Goal: Task Accomplishment & Management: Manage account settings

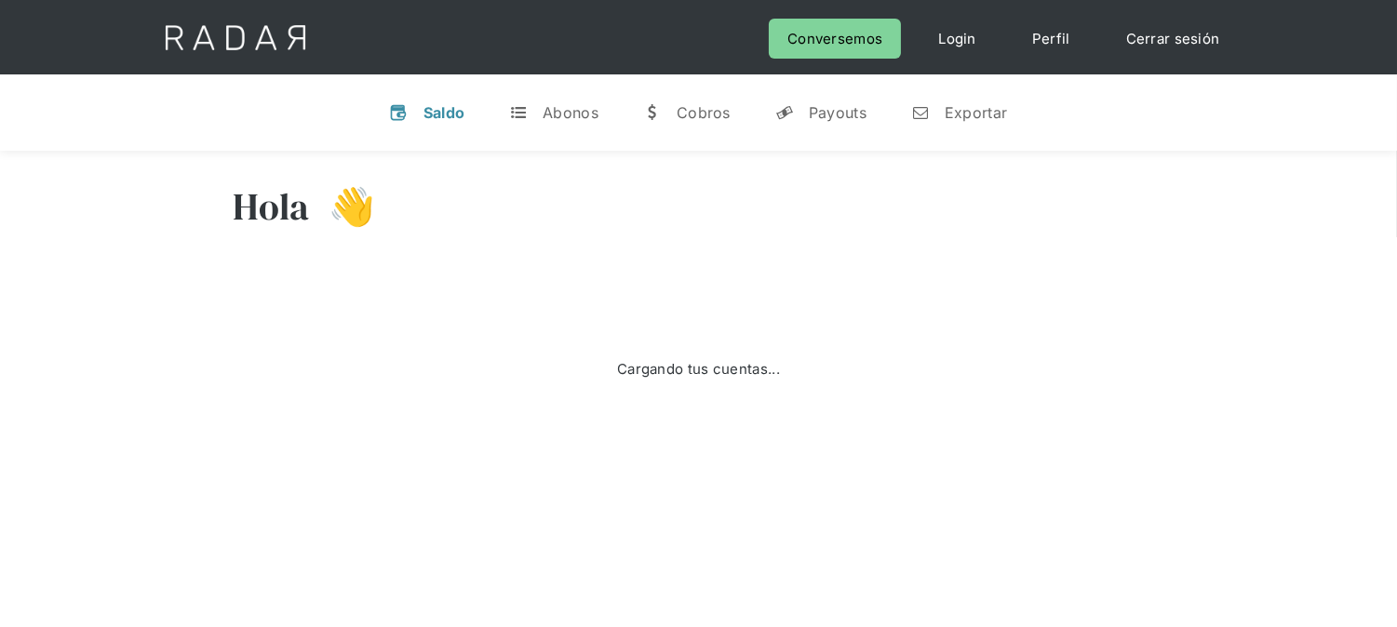
click at [1141, 29] on link "Cerrar sesión" at bounding box center [1173, 39] width 131 height 40
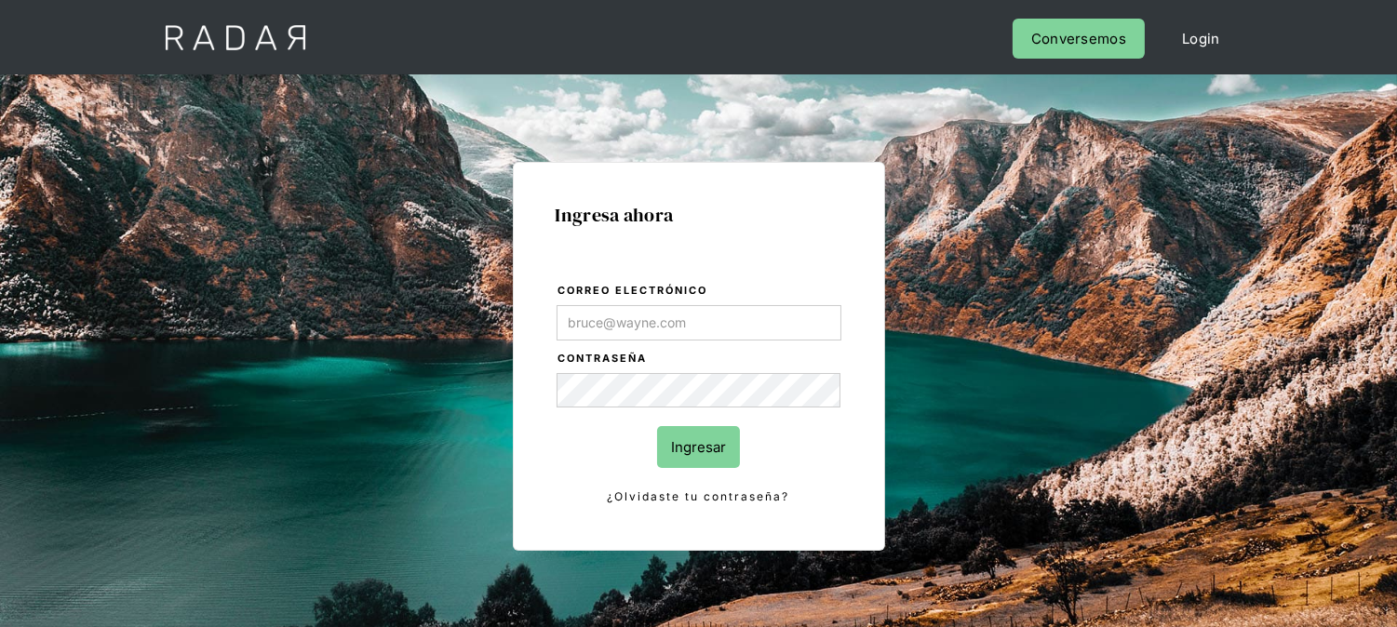
type input "kinta.morioka@monnetpayments.com"
click at [703, 430] on input "Ingresar" at bounding box center [698, 447] width 83 height 42
